Goal: Task Accomplishment & Management: Use online tool/utility

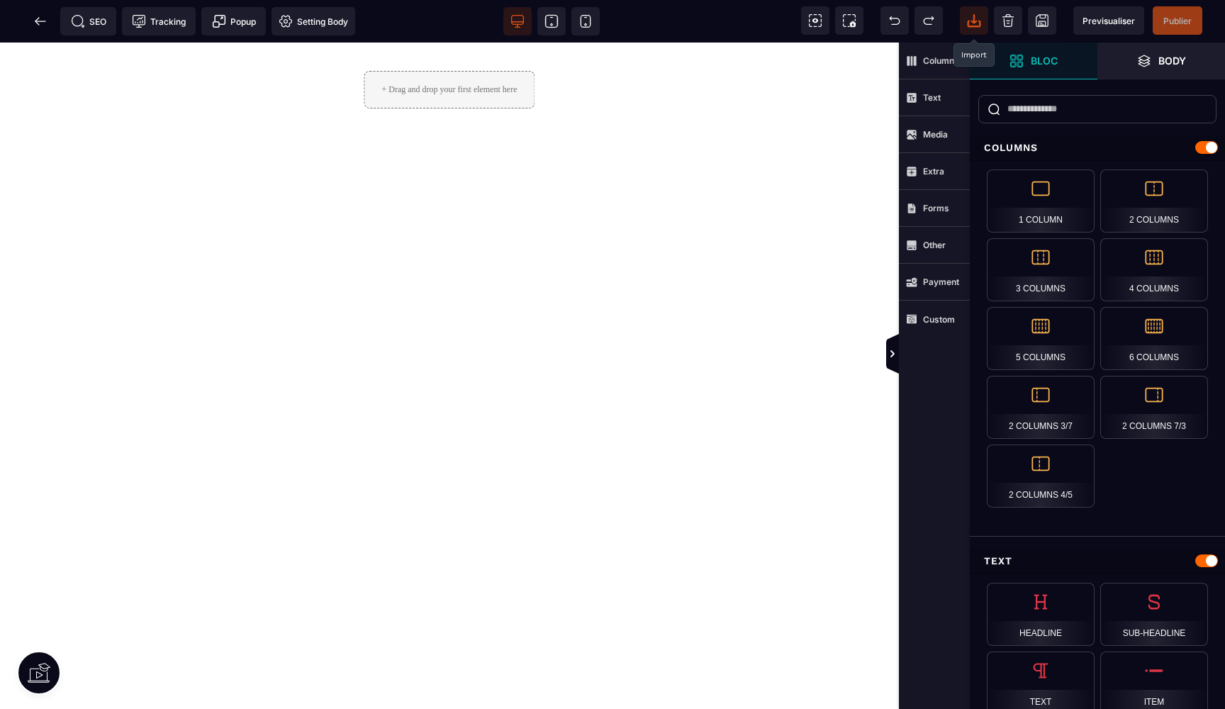
click at [962, 19] on span at bounding box center [974, 20] width 28 height 28
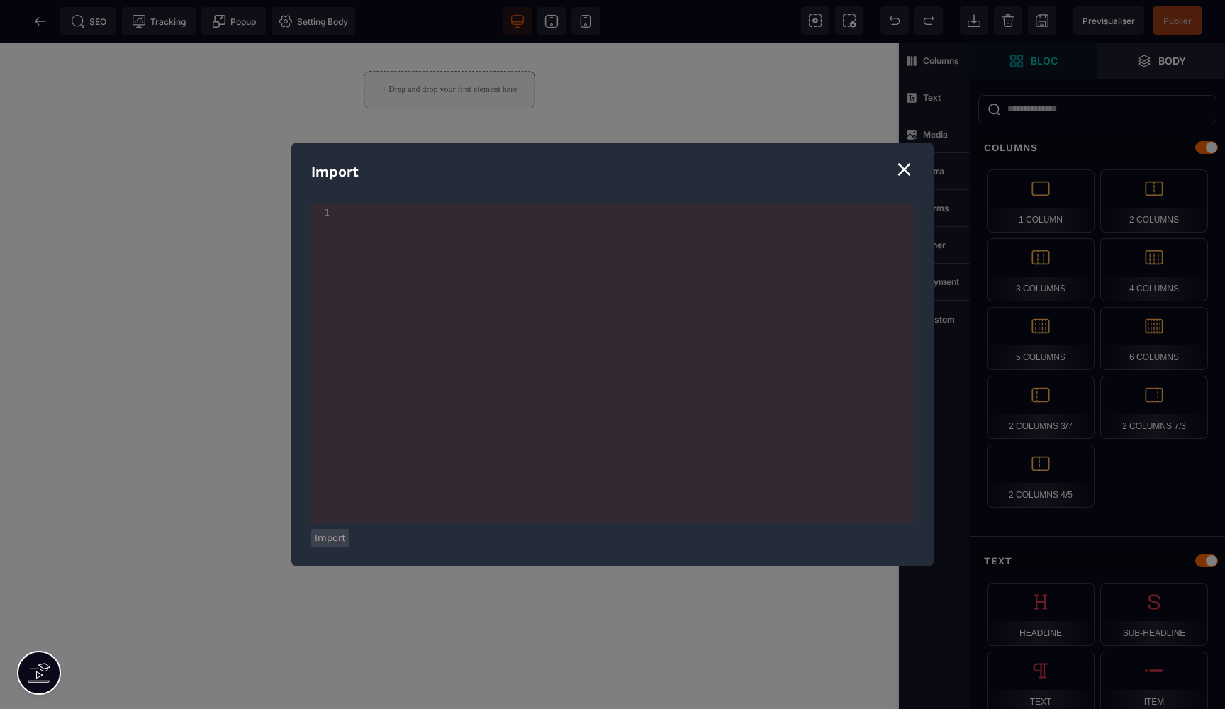
click at [905, 172] on div "⨯" at bounding box center [904, 168] width 19 height 27
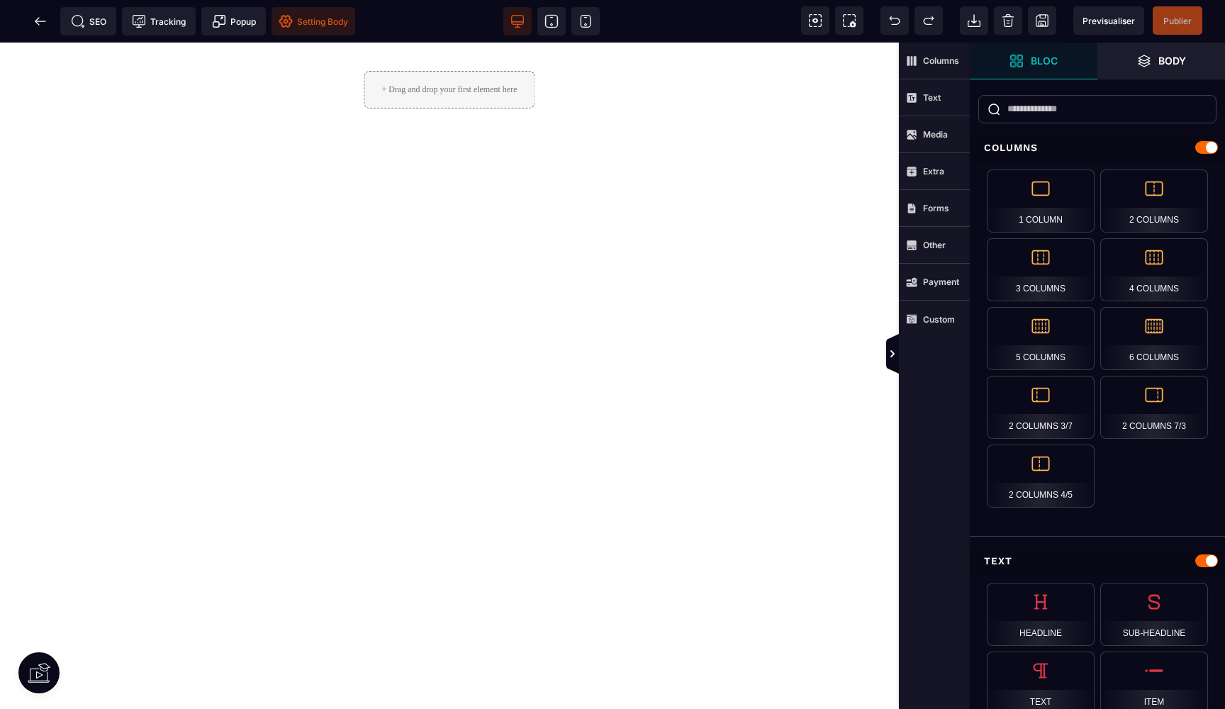
click at [302, 20] on span "Setting Body" at bounding box center [313, 21] width 69 height 14
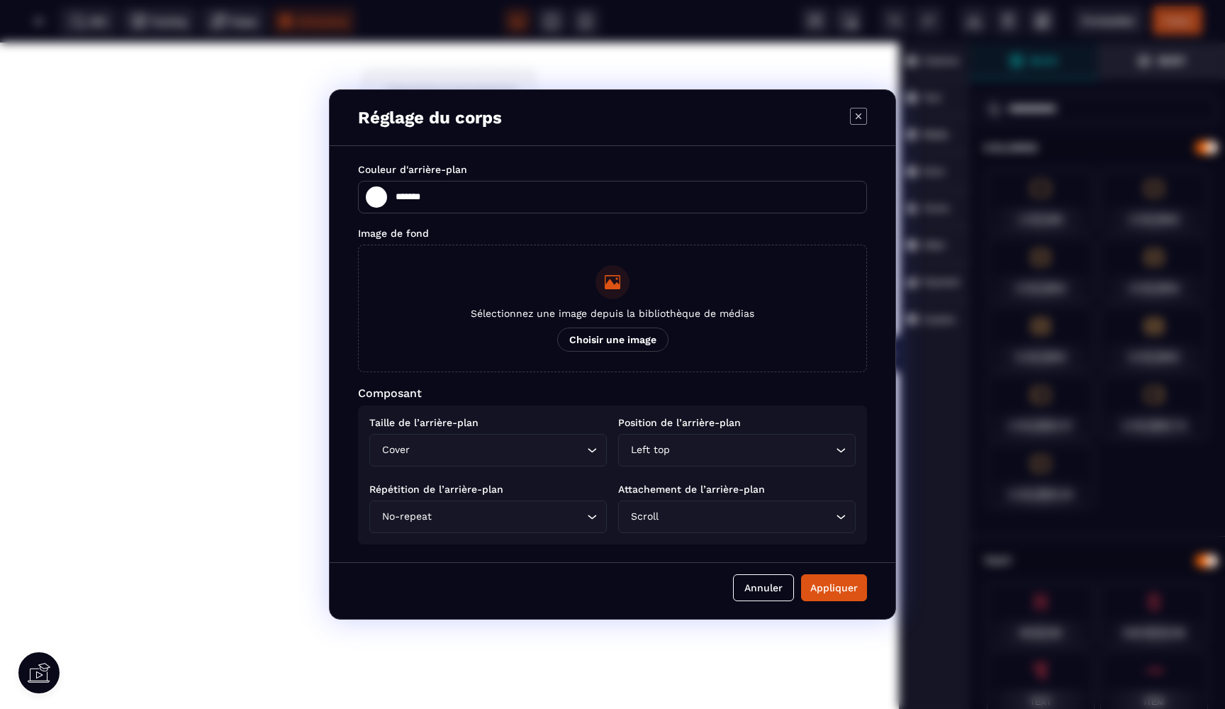
click at [865, 121] on icon "Modal window" at bounding box center [858, 116] width 17 height 17
type input "*******"
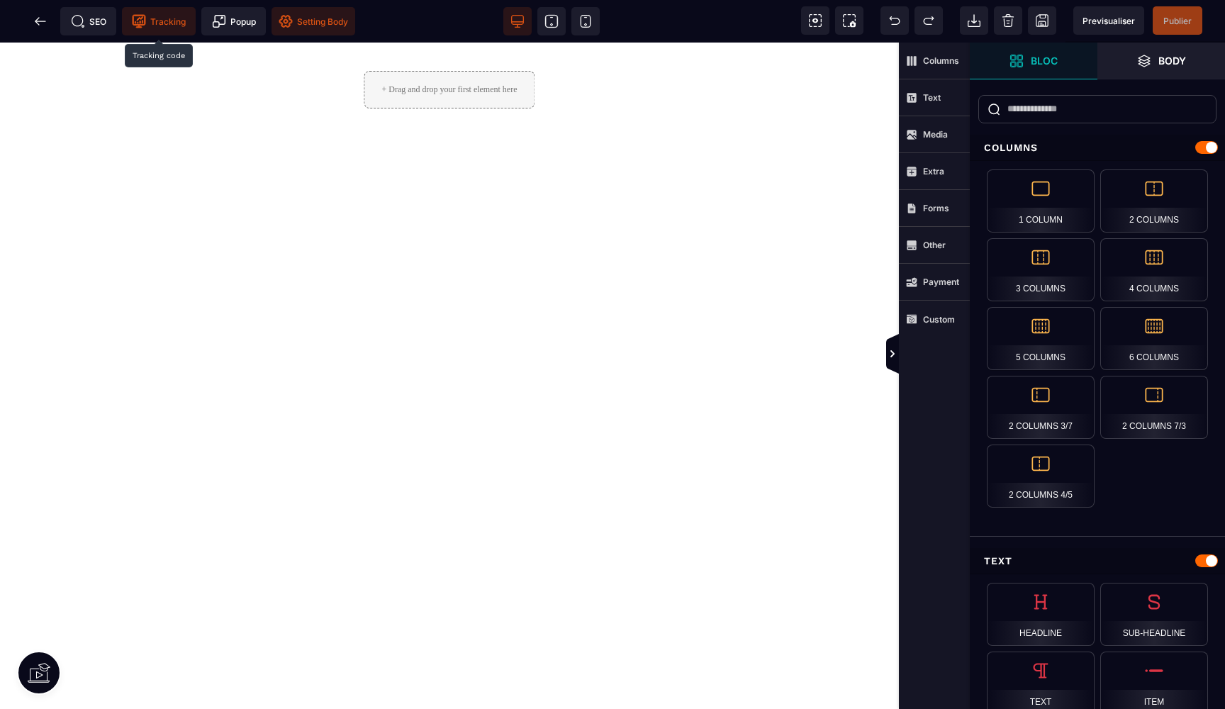
click at [169, 23] on span "Tracking" at bounding box center [159, 21] width 54 height 14
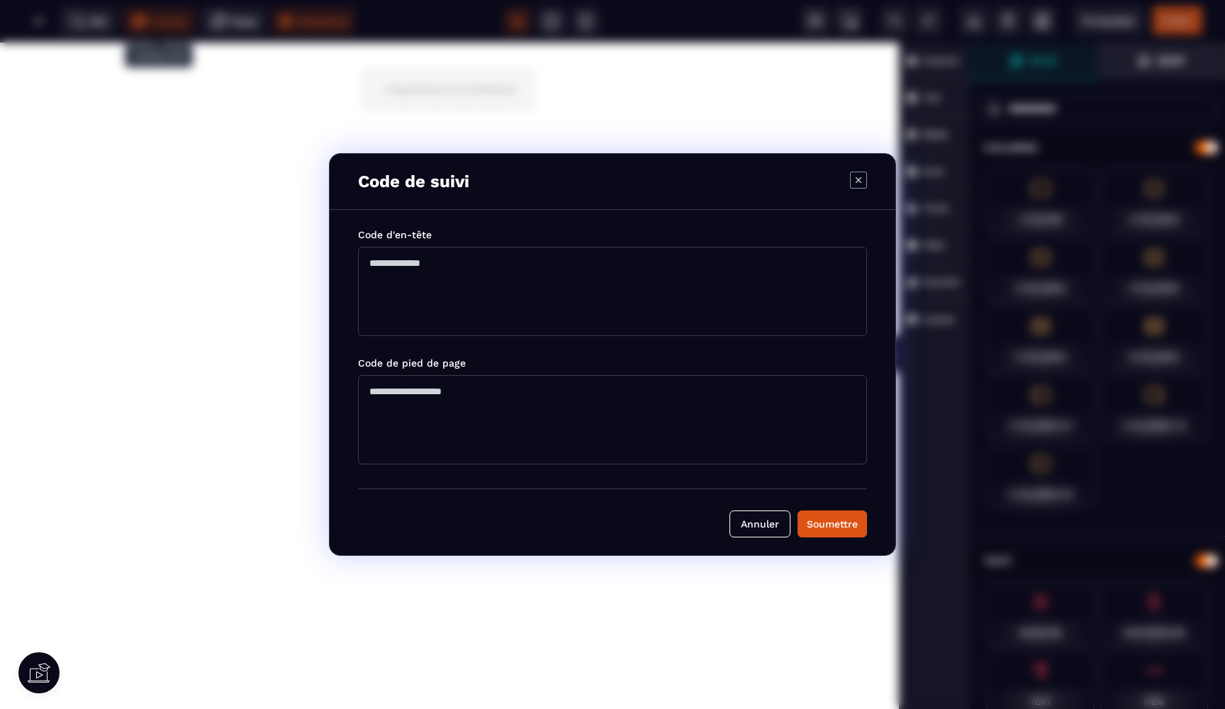
click at [859, 179] on icon "Modal window" at bounding box center [858, 180] width 17 height 17
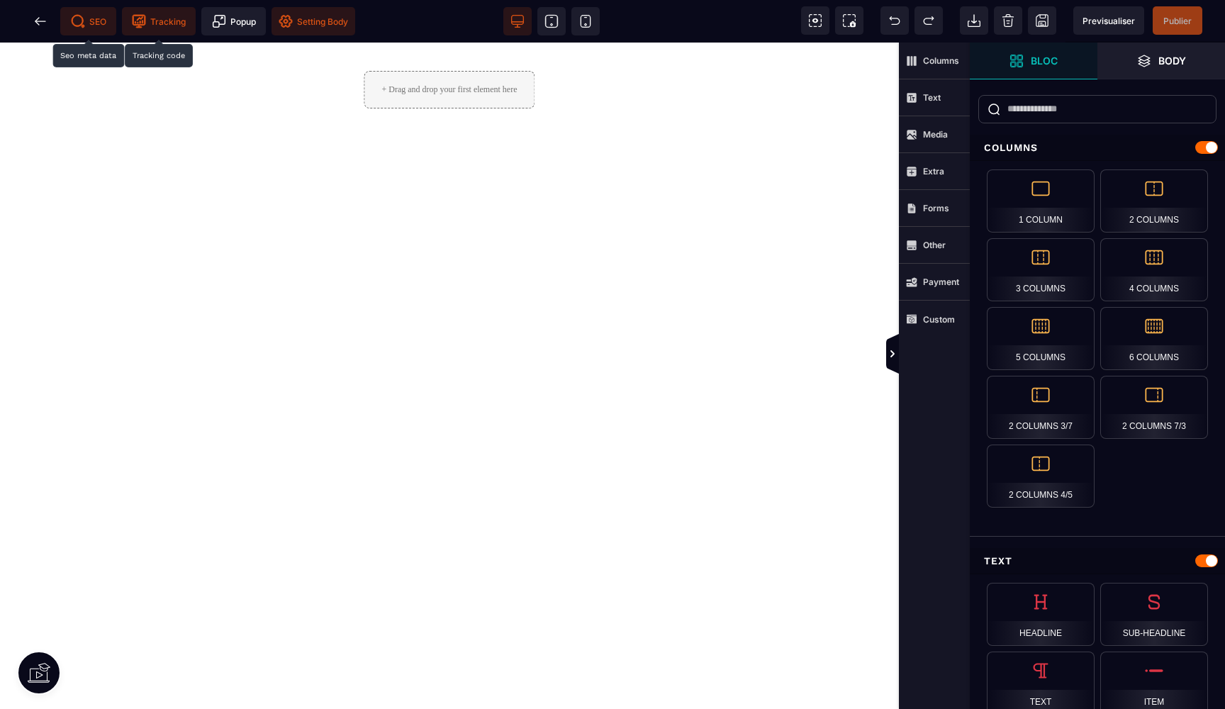
click at [104, 19] on span "SEO" at bounding box center [88, 21] width 35 height 14
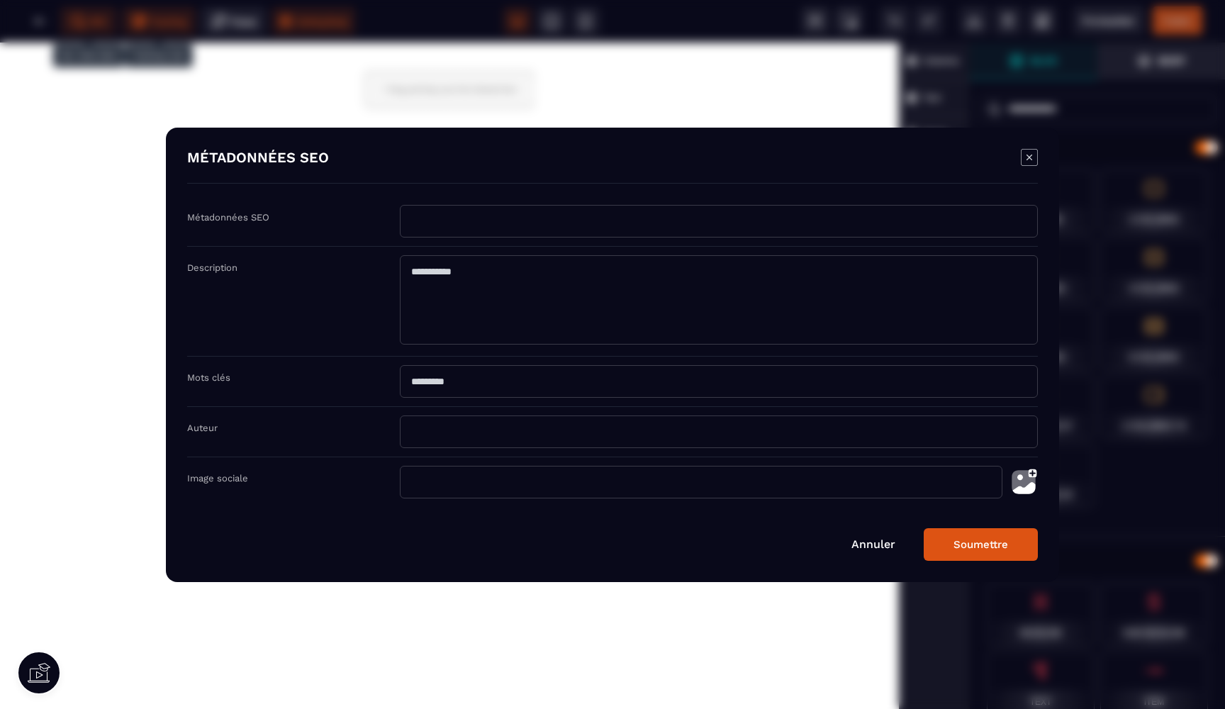
click at [1026, 154] on icon "Modal window" at bounding box center [1029, 157] width 17 height 17
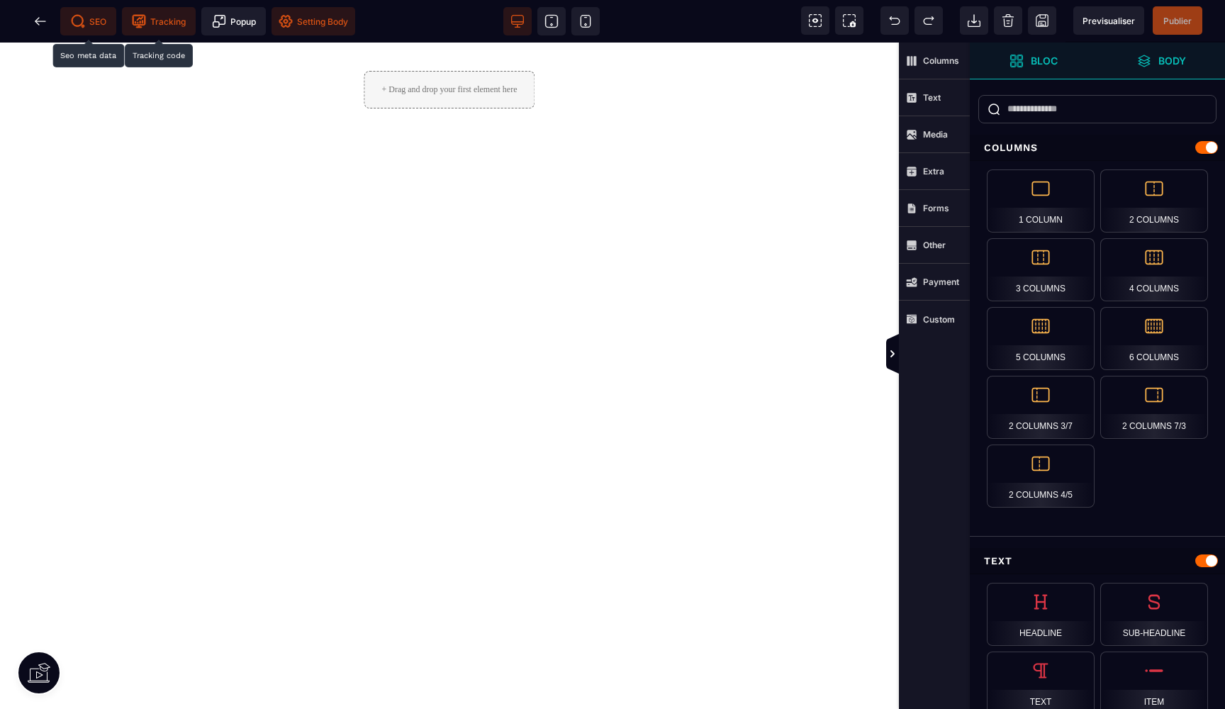
click at [1163, 48] on span "Body" at bounding box center [1161, 61] width 128 height 37
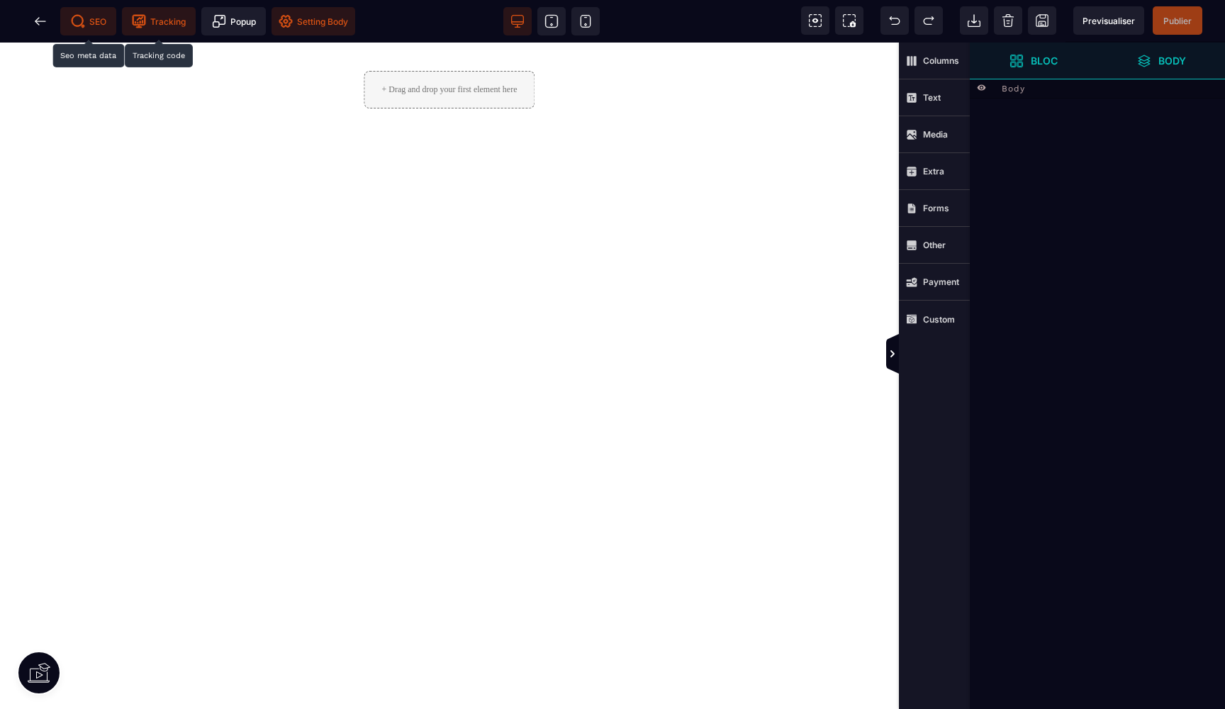
click at [1060, 56] on span "Bloc" at bounding box center [1034, 61] width 128 height 37
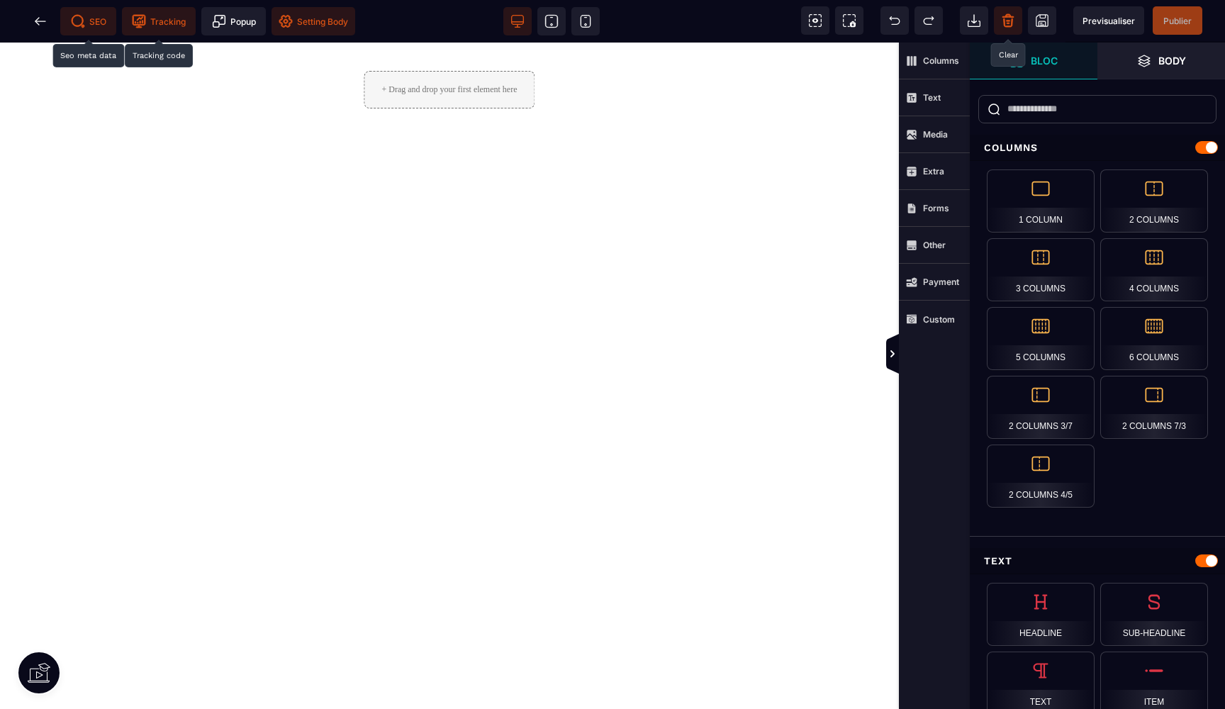
click at [1014, 25] on icon at bounding box center [1008, 20] width 14 height 14
click at [41, 21] on icon at bounding box center [40, 21] width 11 height 1
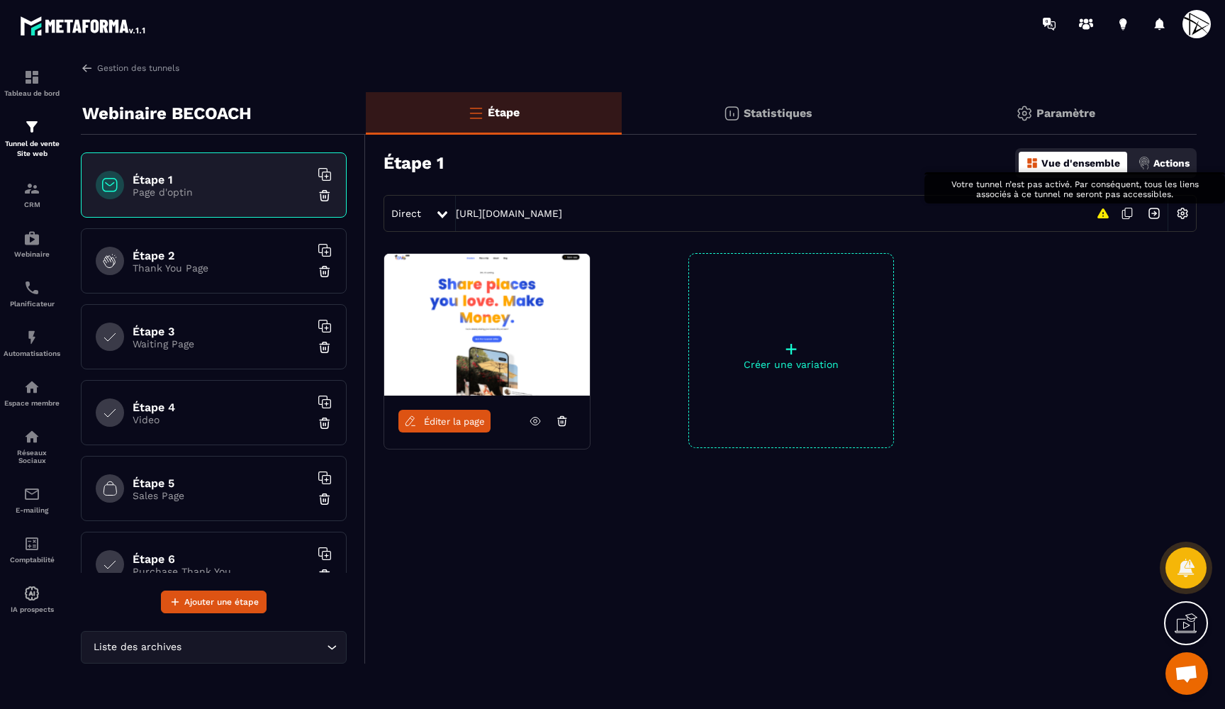
click at [1105, 215] on icon at bounding box center [1102, 213] width 11 height 10
click at [1187, 208] on img at bounding box center [1182, 213] width 27 height 27
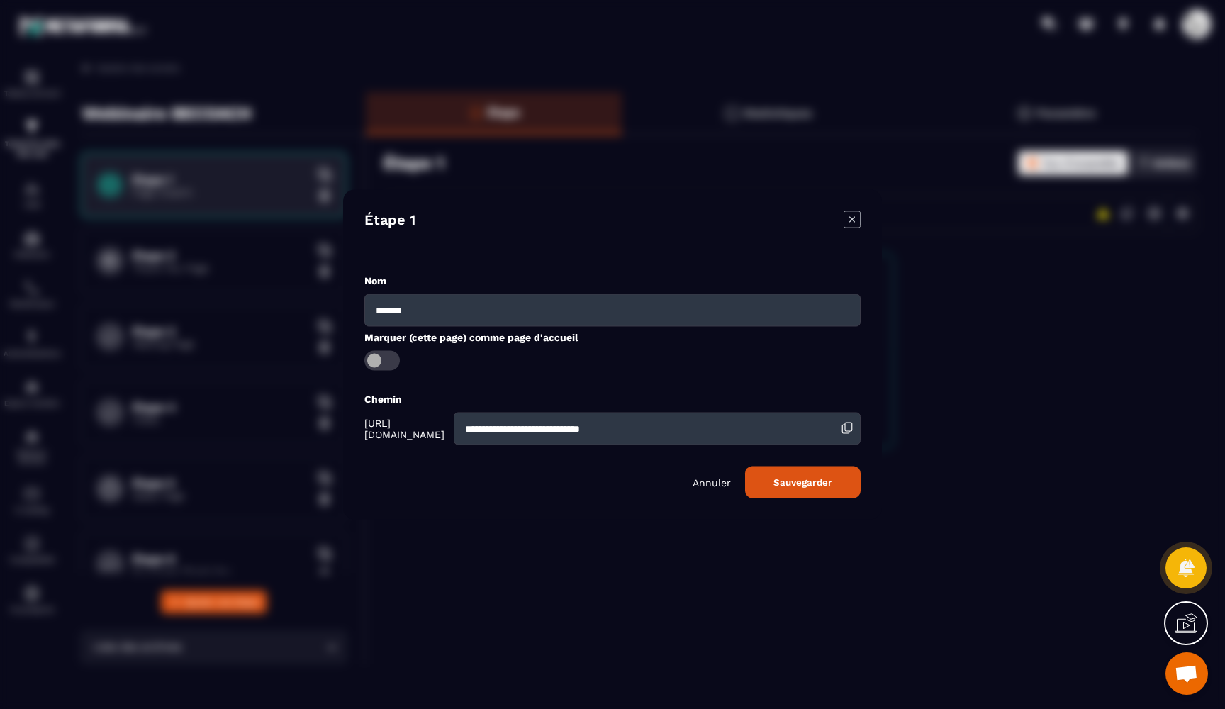
click at [382, 363] on span "Modal window" at bounding box center [381, 361] width 35 height 20
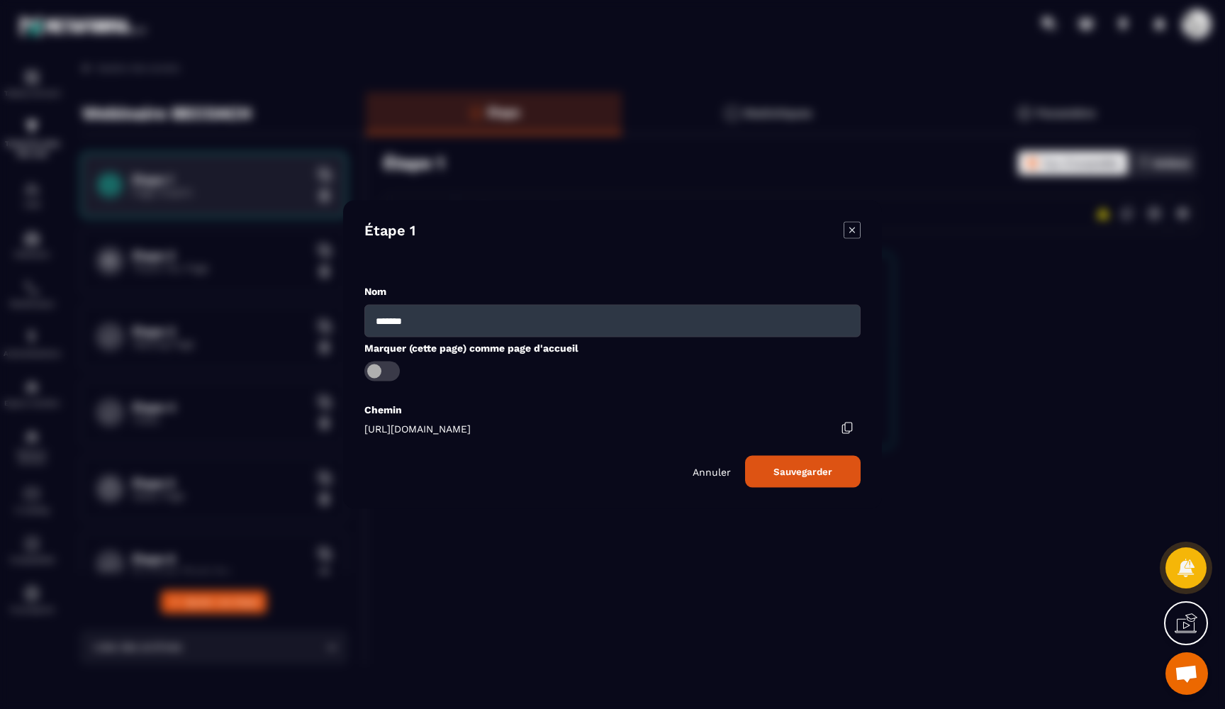
click at [380, 369] on span "Modal window" at bounding box center [381, 372] width 35 height 20
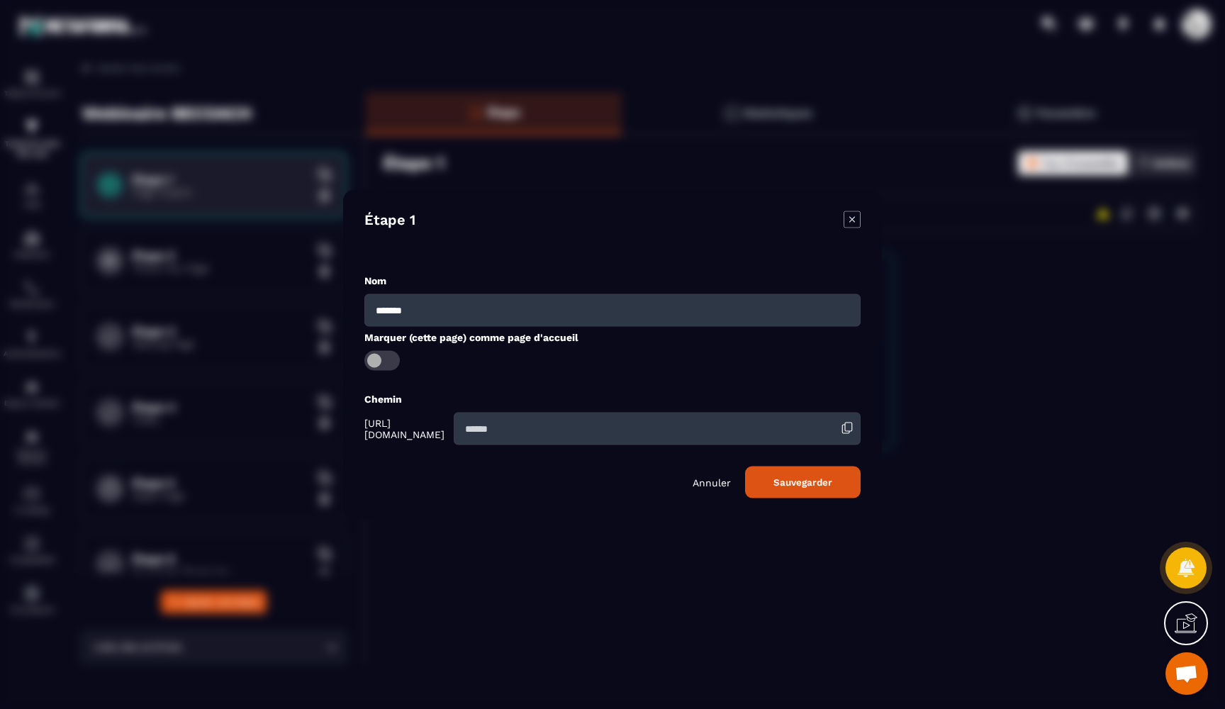
click at [380, 369] on span "Modal window" at bounding box center [381, 361] width 35 height 20
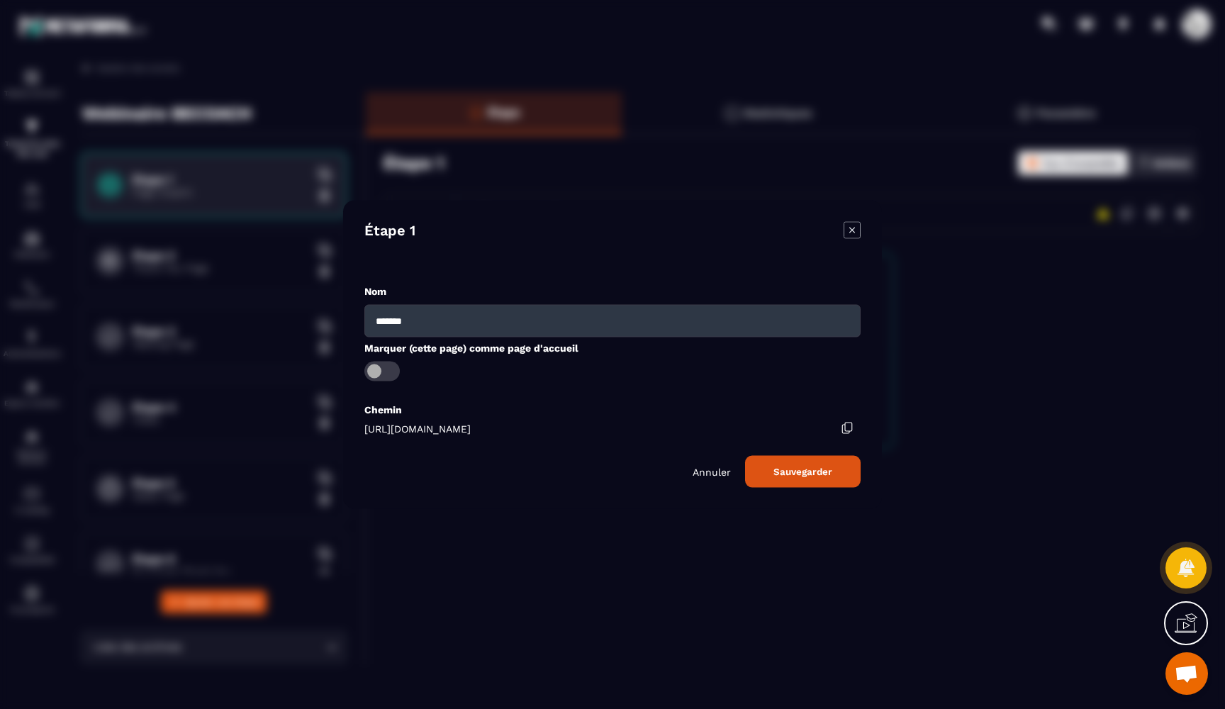
click at [382, 369] on span "Modal window" at bounding box center [381, 372] width 35 height 20
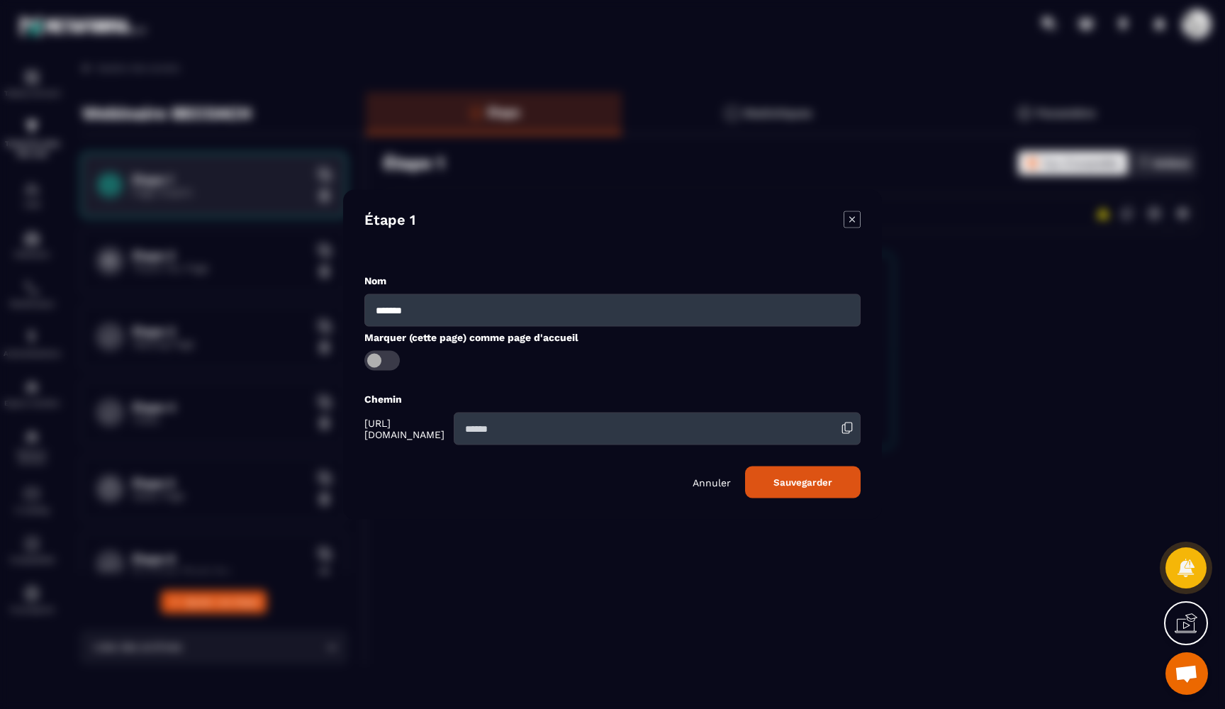
click at [553, 435] on input "Modal window" at bounding box center [657, 429] width 407 height 33
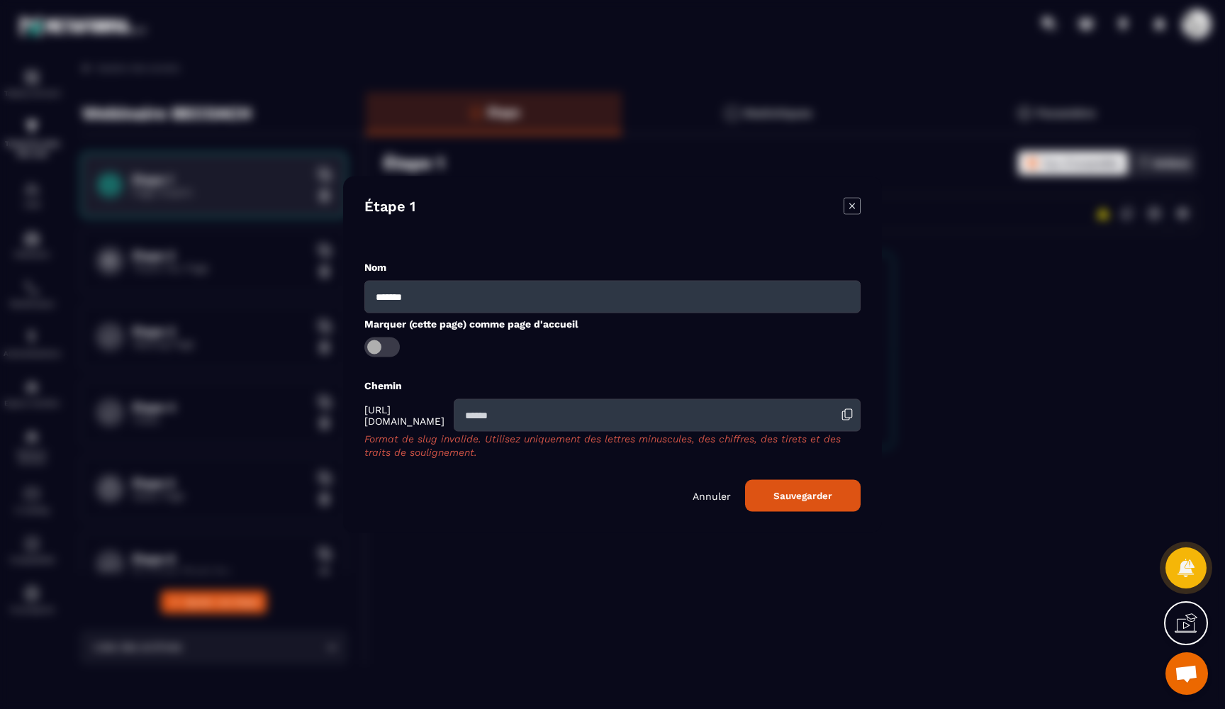
click at [725, 488] on div "Annuler Sauvegarder" at bounding box center [612, 496] width 496 height 32
click at [724, 495] on p "Annuler" at bounding box center [712, 495] width 38 height 11
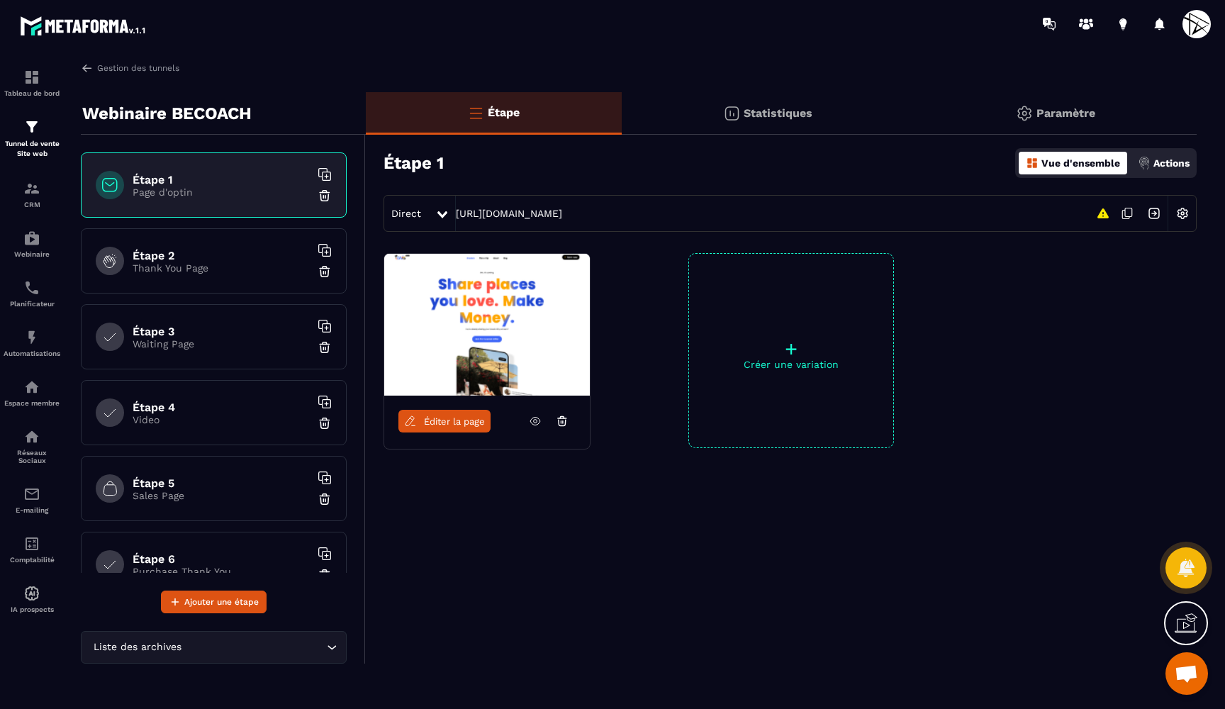
click at [781, 343] on p "+" at bounding box center [791, 349] width 204 height 20
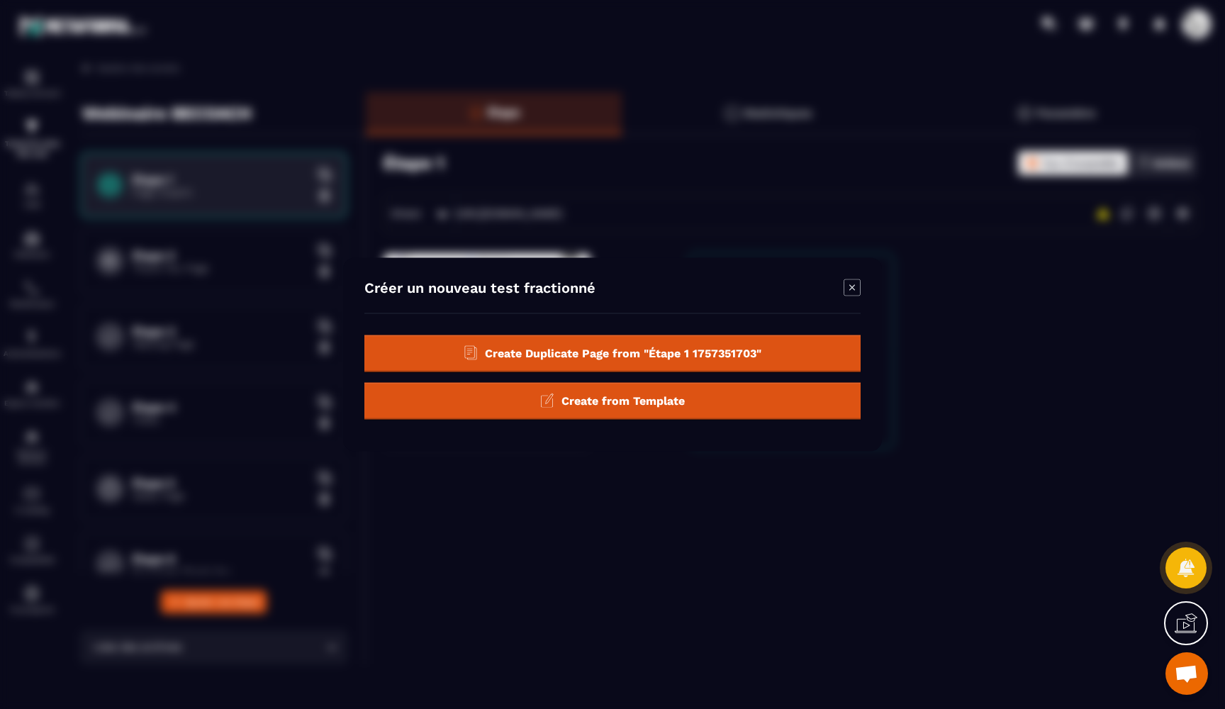
click at [625, 401] on span "Create from Template" at bounding box center [622, 399] width 123 height 13
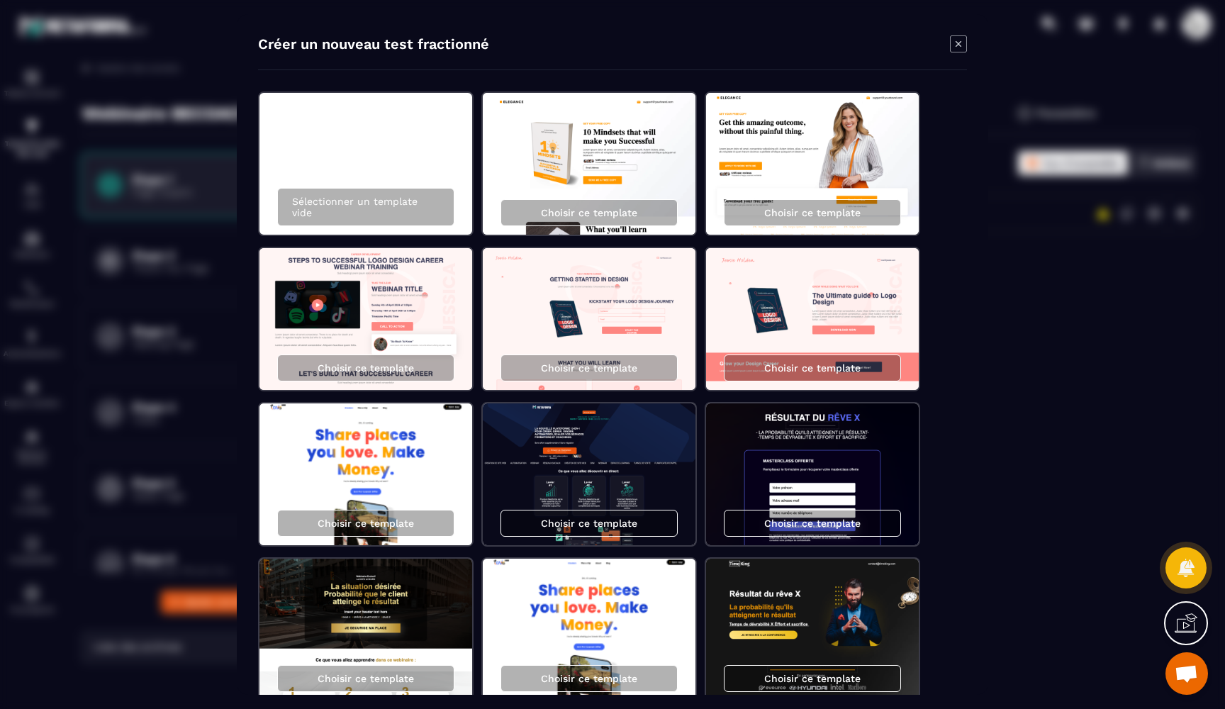
click at [594, 139] on img "Modal window" at bounding box center [589, 164] width 213 height 142
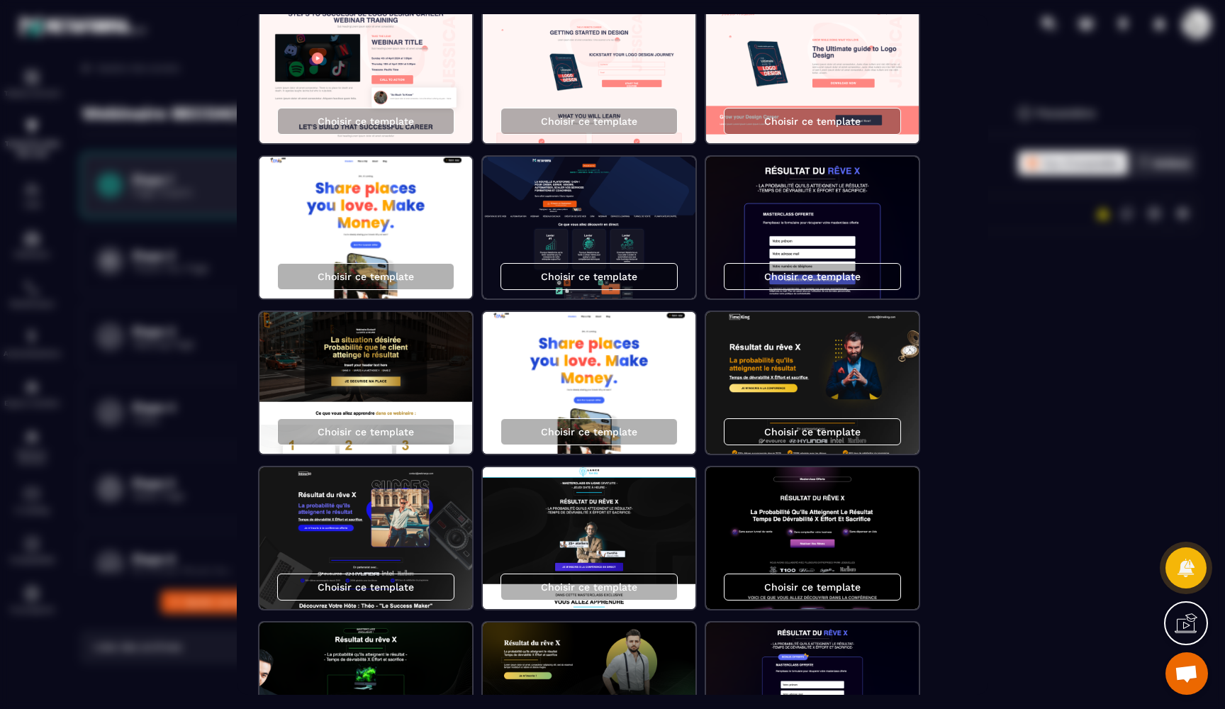
scroll to position [237, 0]
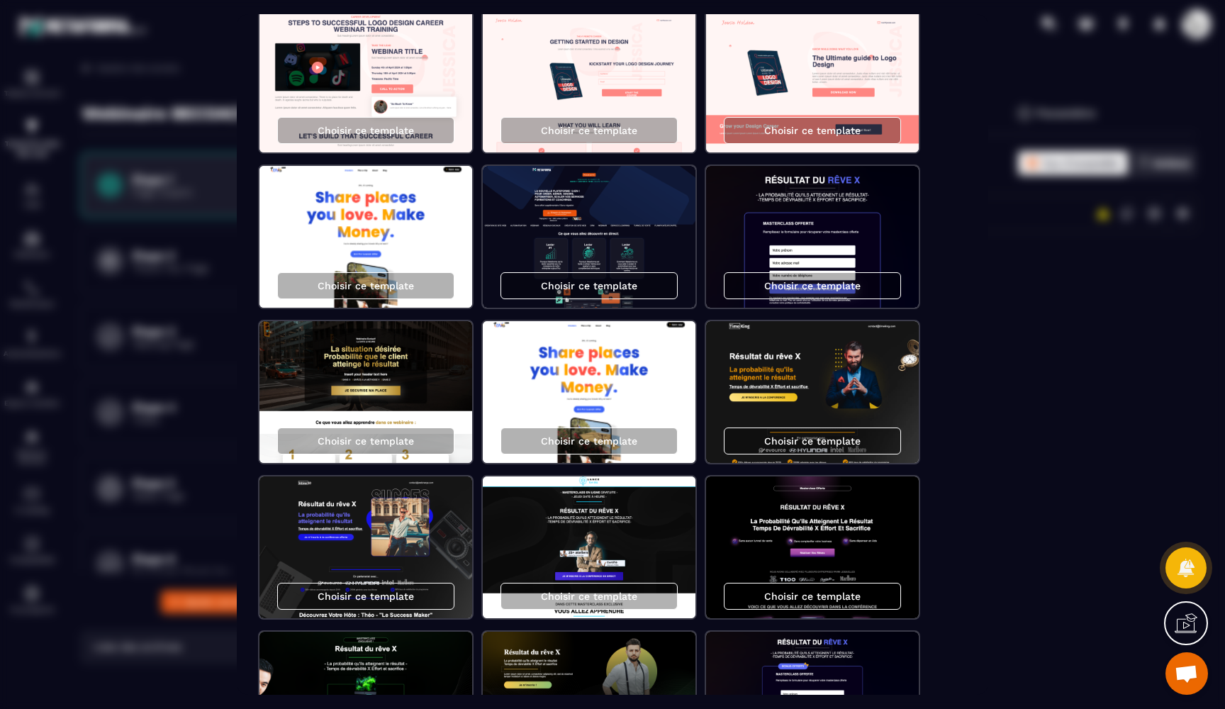
click at [430, 376] on img "Modal window" at bounding box center [365, 392] width 213 height 142
click at [421, 389] on img "Modal window" at bounding box center [365, 392] width 213 height 142
click at [585, 284] on p "Choisir ce template" at bounding box center [589, 285] width 96 height 11
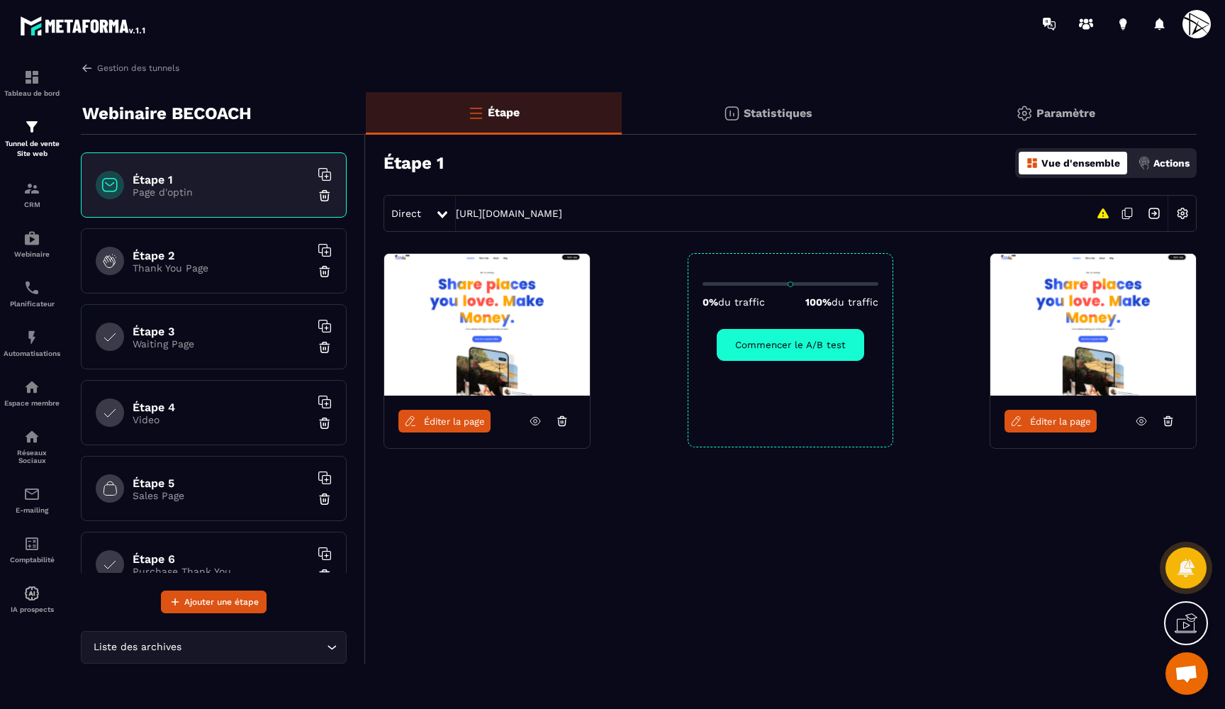
click at [530, 339] on img at bounding box center [487, 325] width 206 height 142
click at [1047, 420] on span "Éditer la page" at bounding box center [1060, 421] width 61 height 11
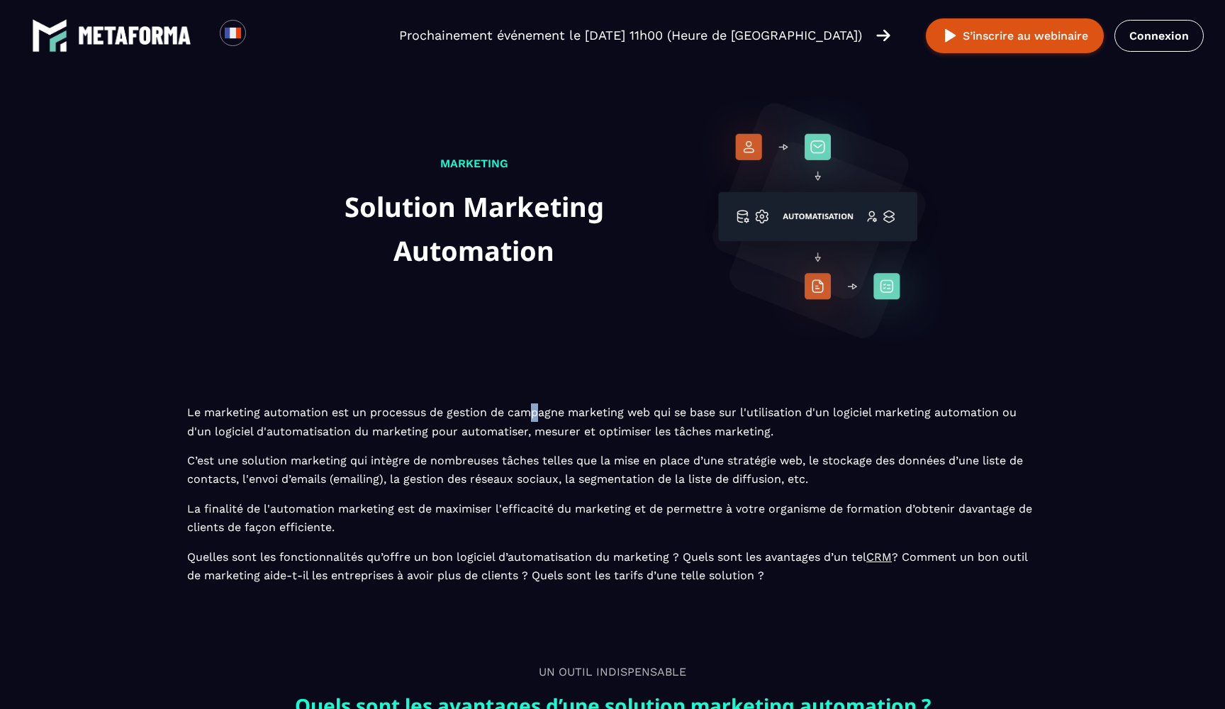
click at [537, 413] on p "Le marketing automation est un processus de gestion de campagne marketing web q…" at bounding box center [612, 493] width 851 height 181
